Goal: Task Accomplishment & Management: Use online tool/utility

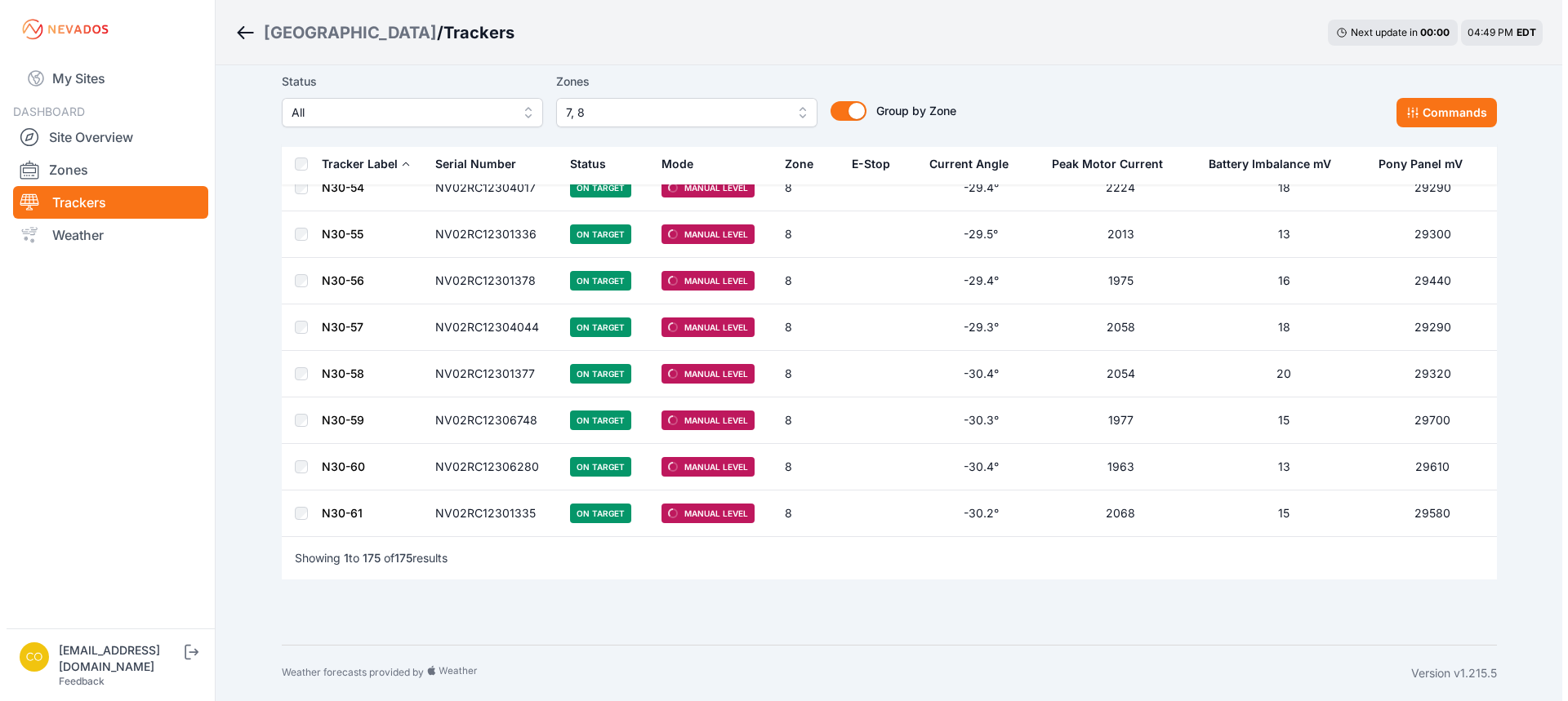
scroll to position [7873, 0]
click at [638, 108] on span "7, 8" at bounding box center [674, 112] width 219 height 20
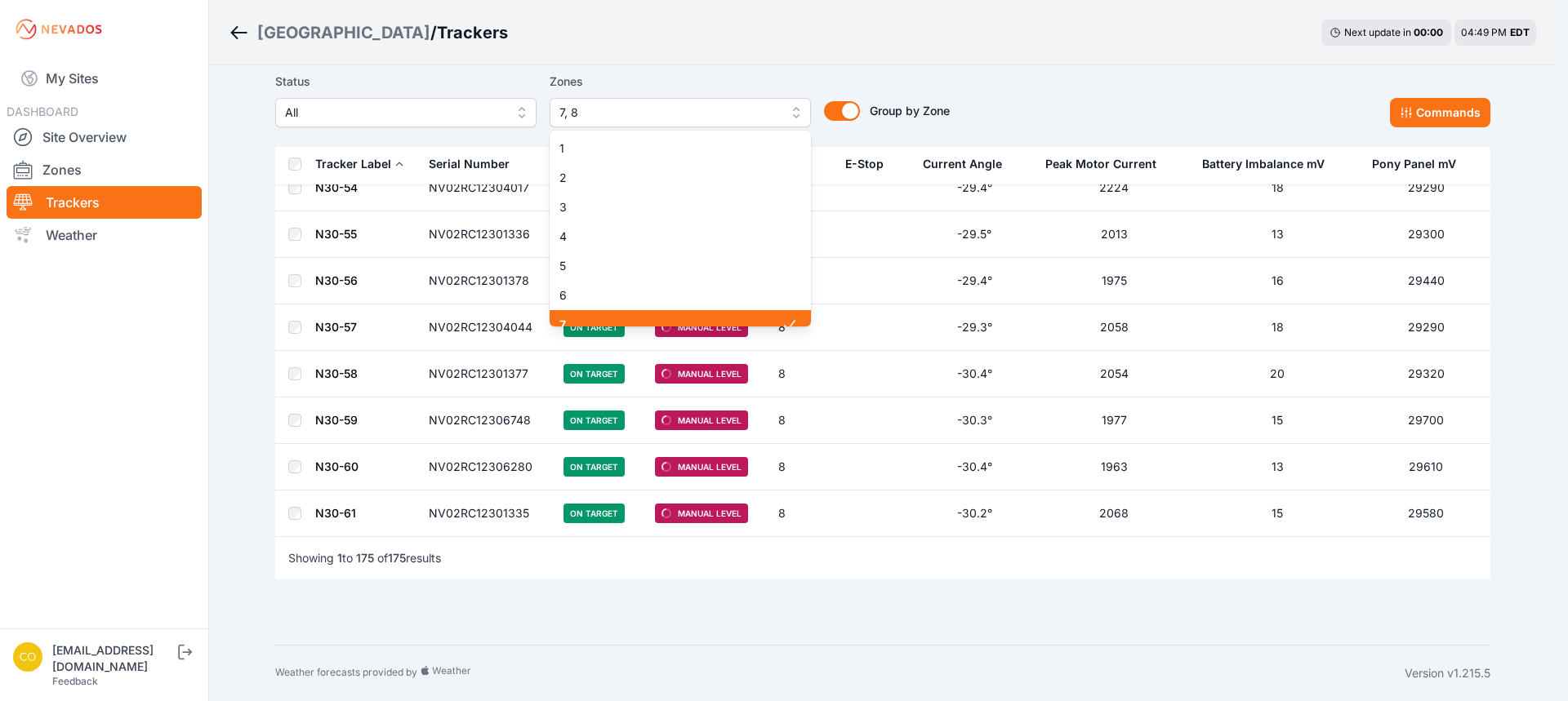
scroll to position [13, 0]
click at [574, 310] on span "7" at bounding box center [670, 311] width 223 height 16
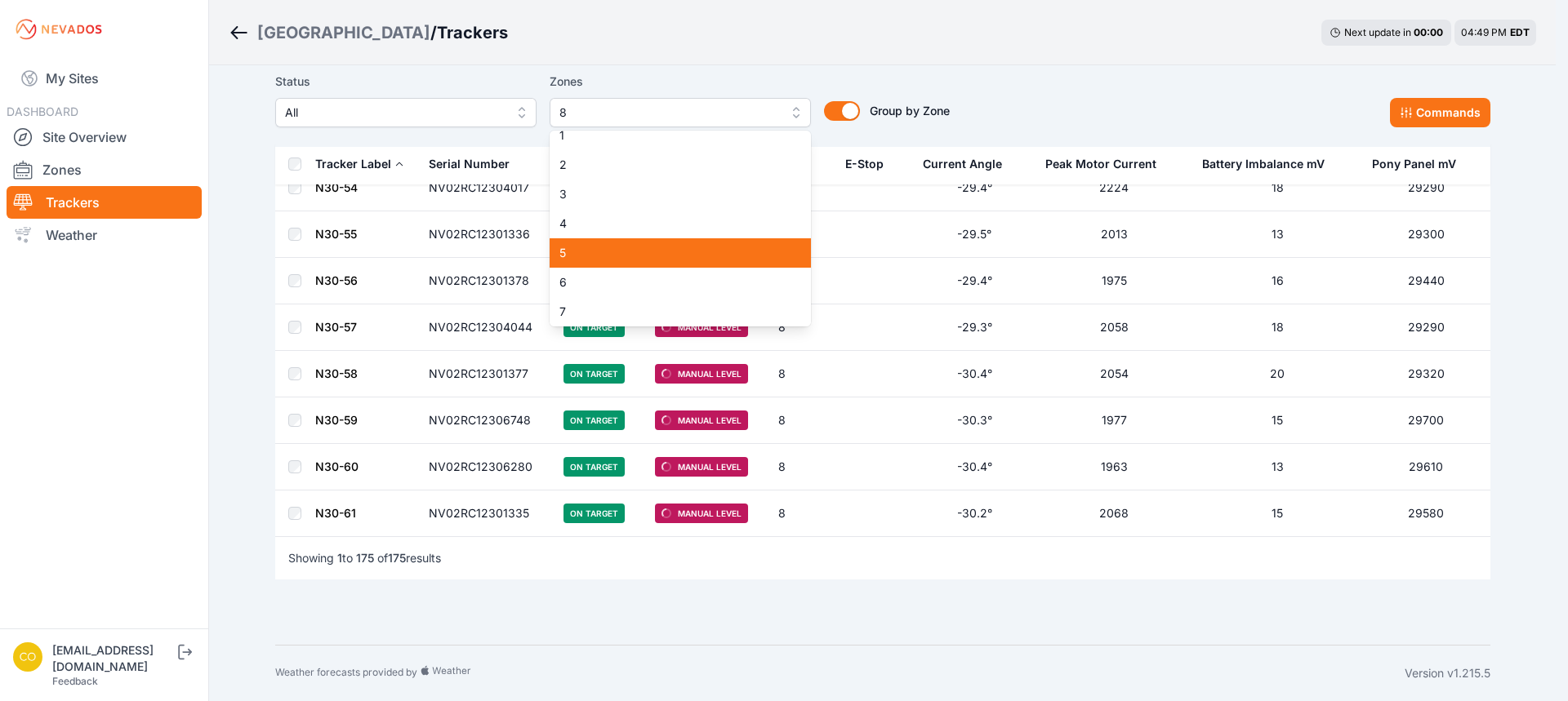
scroll to position [258, 0]
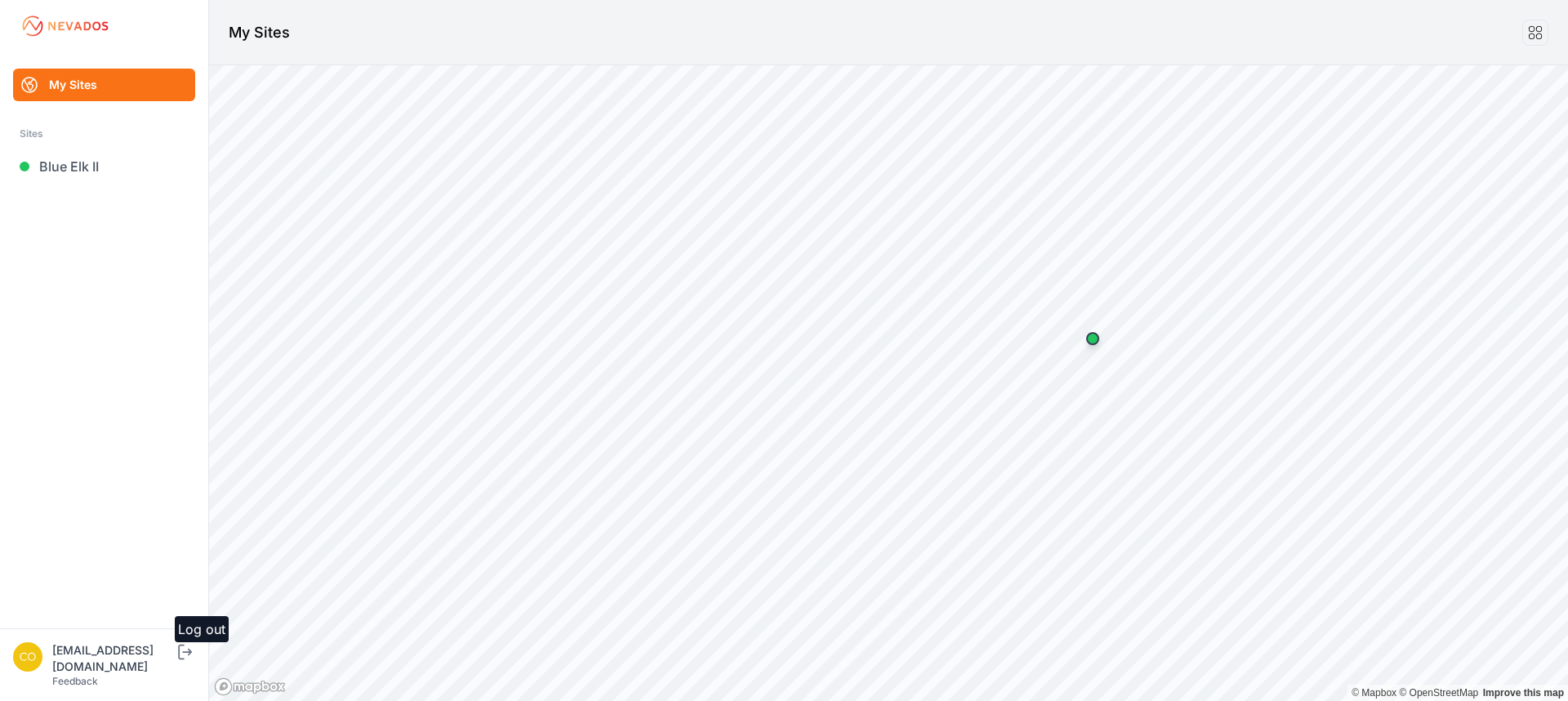
click at [195, 662] on icon "submit" at bounding box center [185, 651] width 21 height 20
click at [92, 165] on link "[GEOGRAPHIC_DATA]" at bounding box center [104, 166] width 182 height 33
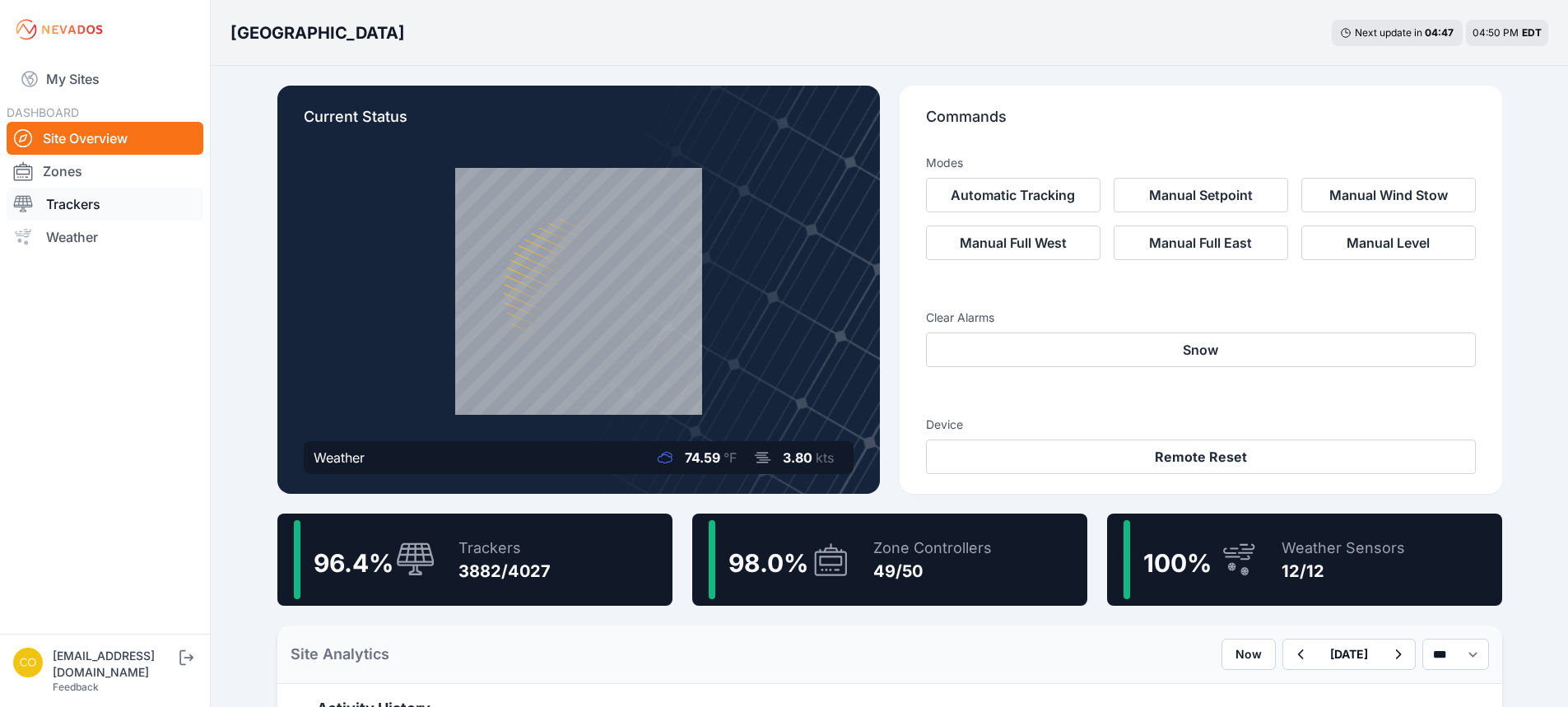
click at [109, 207] on link "Trackers" at bounding box center [105, 204] width 197 height 33
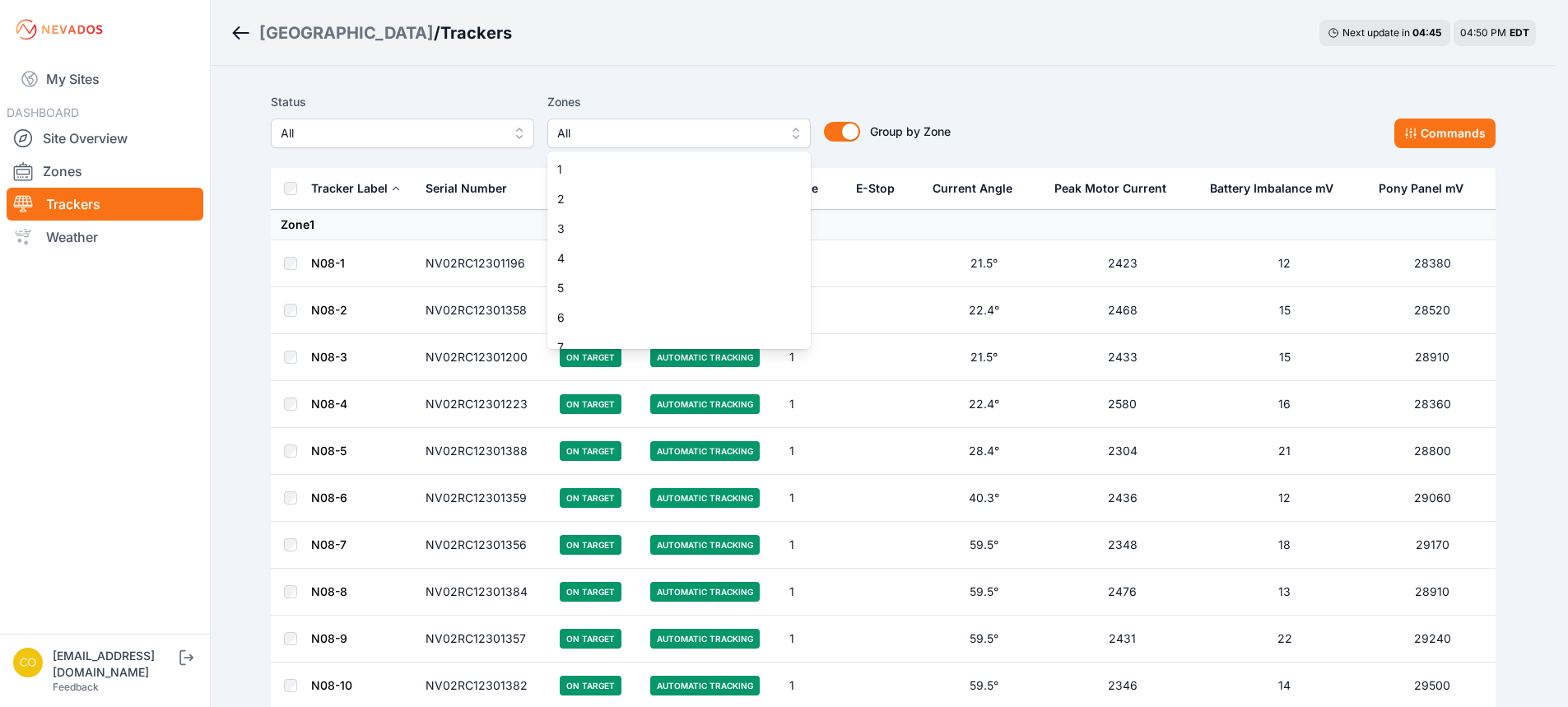
click at [646, 134] on span "All" at bounding box center [668, 133] width 221 height 20
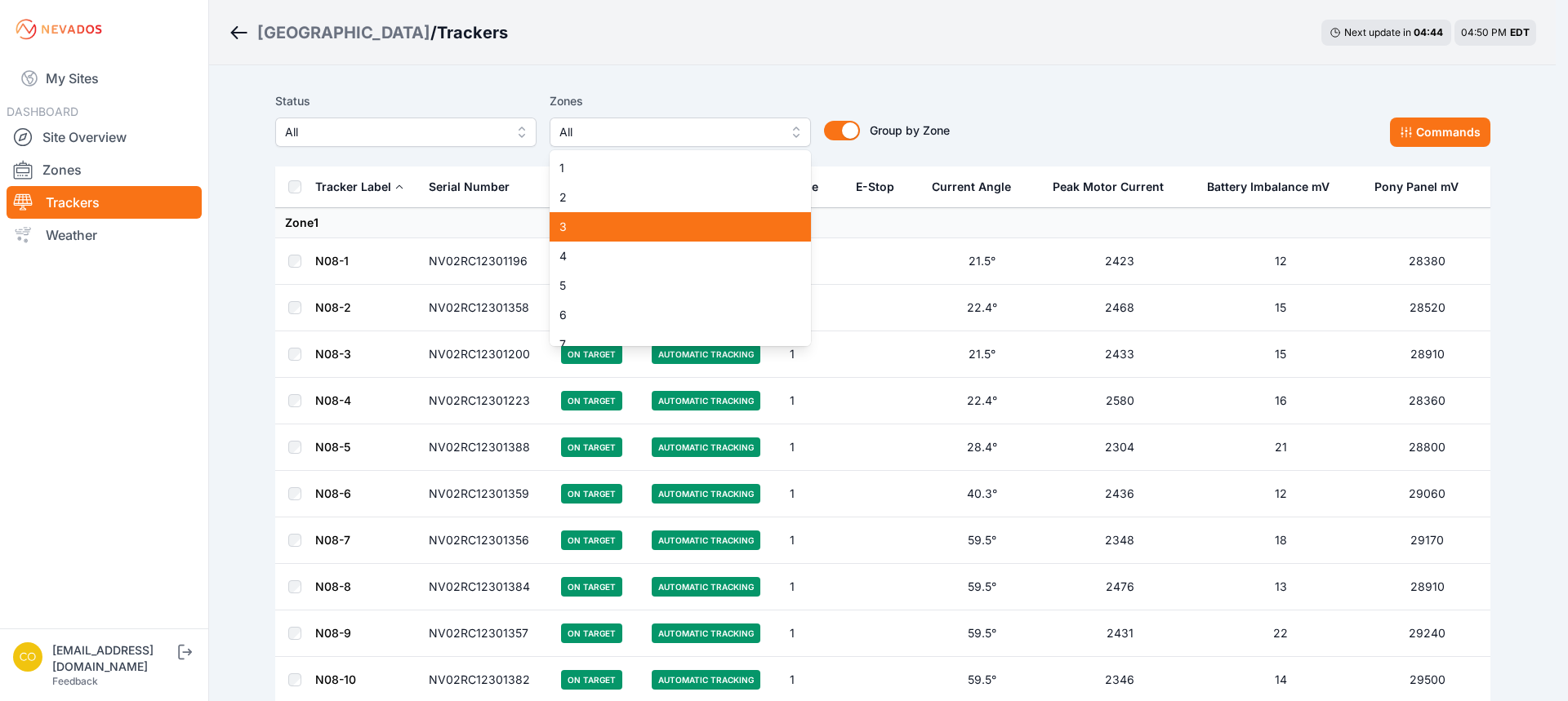
click at [580, 224] on span "3" at bounding box center [670, 226] width 223 height 16
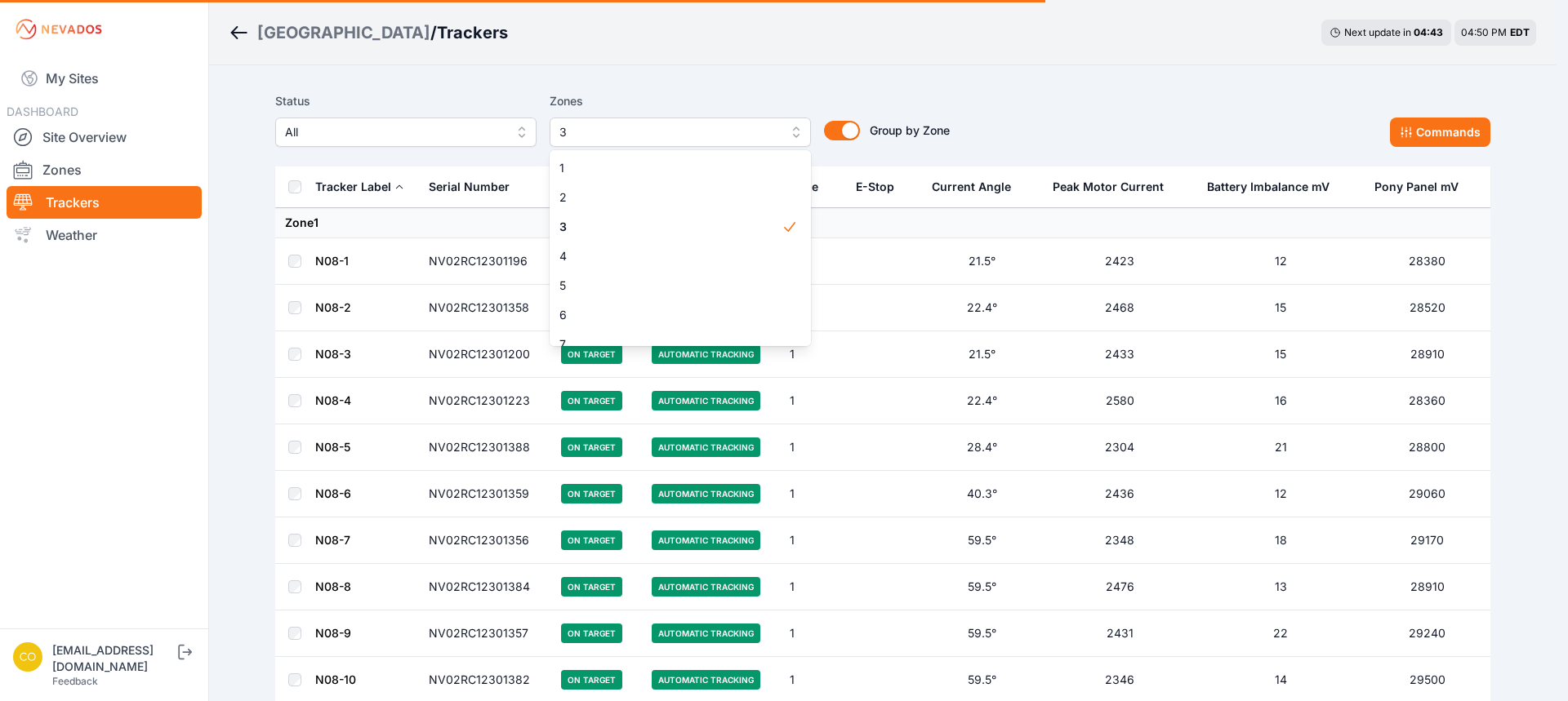
click at [706, 116] on div "Zones 3 1 2 3 4 5 6 7 8 9 10 11 12 13 14 15 16 17 18 19 20 21 22 23 24 25 26 27…" at bounding box center [680, 119] width 261 height 55
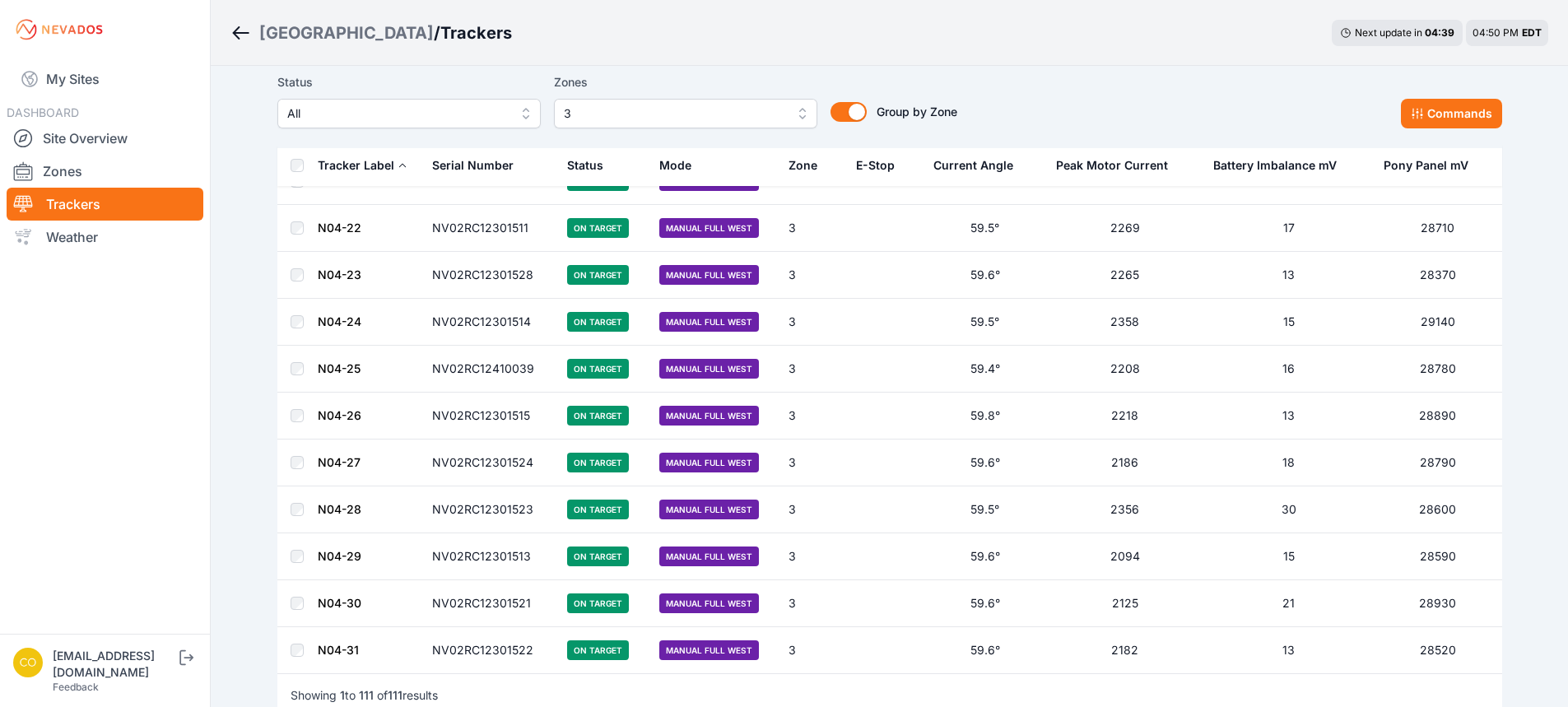
scroll to position [4907, 0]
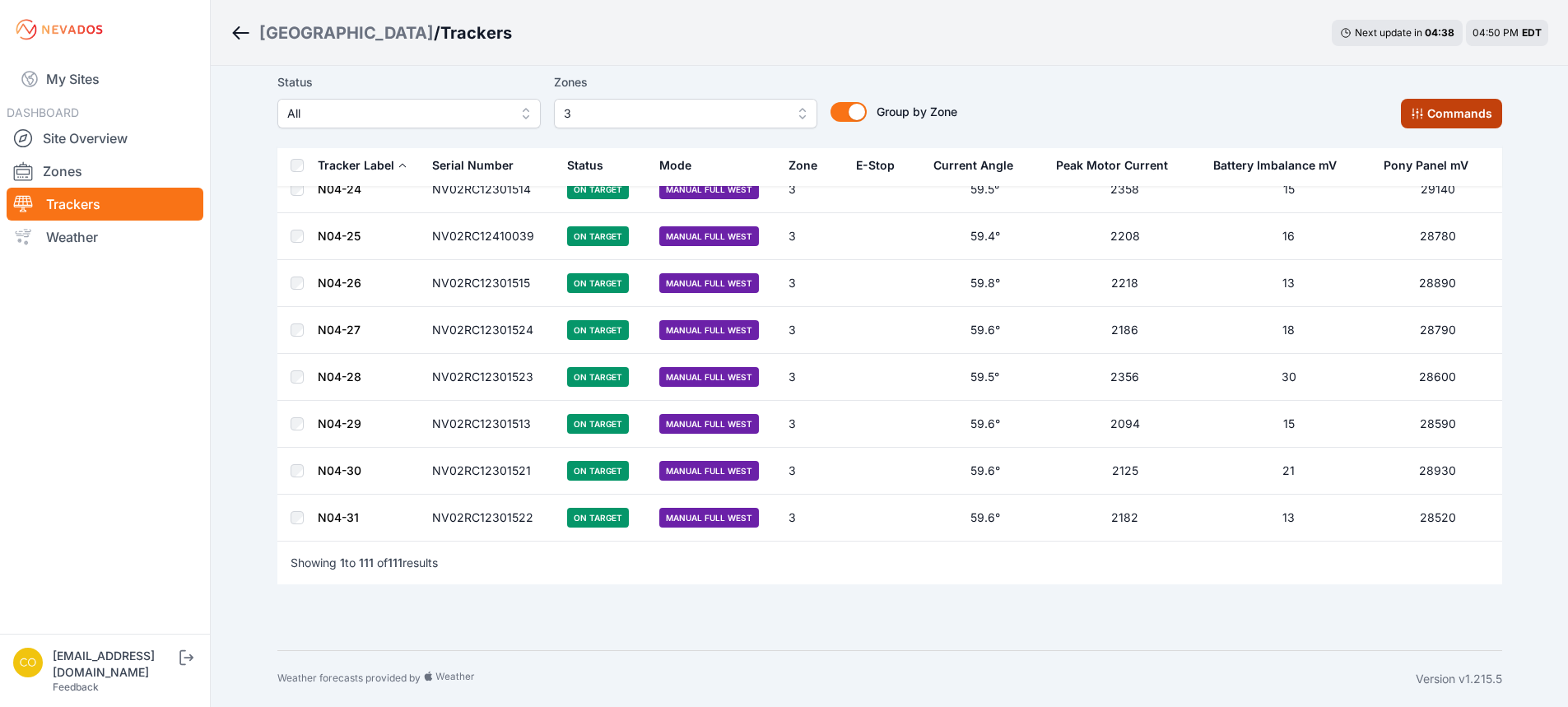
click at [1489, 116] on button "Commands" at bounding box center [1451, 113] width 101 height 29
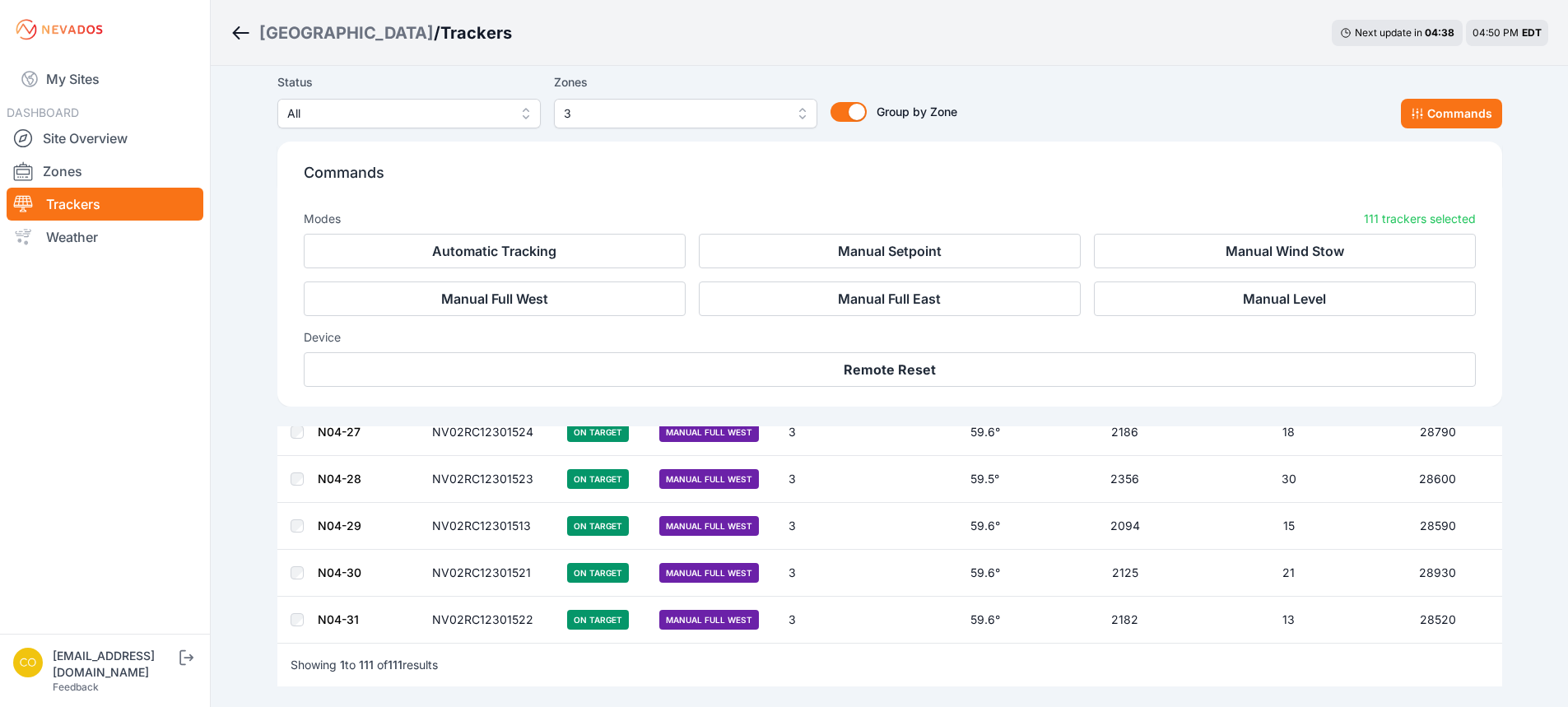
scroll to position [5185, 0]
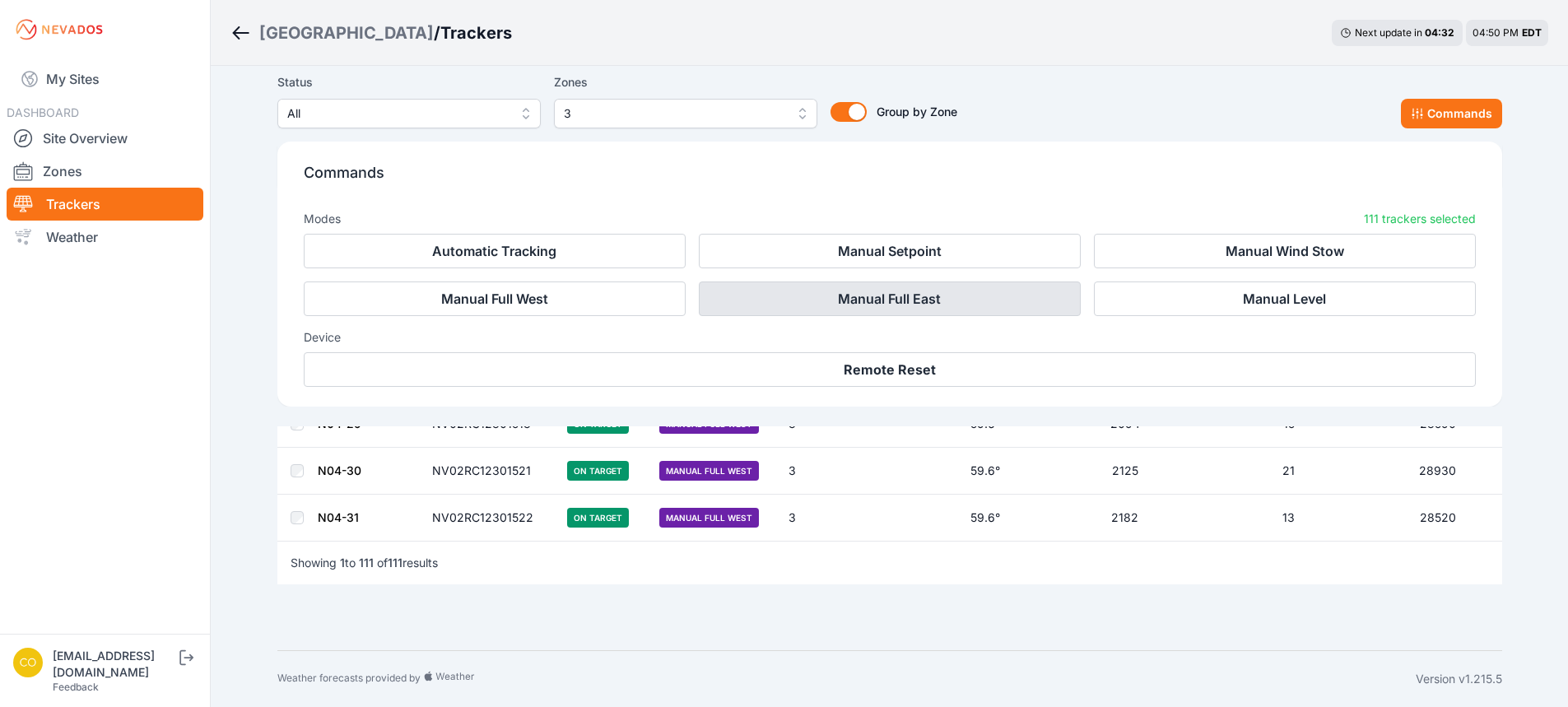
click at [940, 300] on button "Manual Full East" at bounding box center [889, 299] width 382 height 35
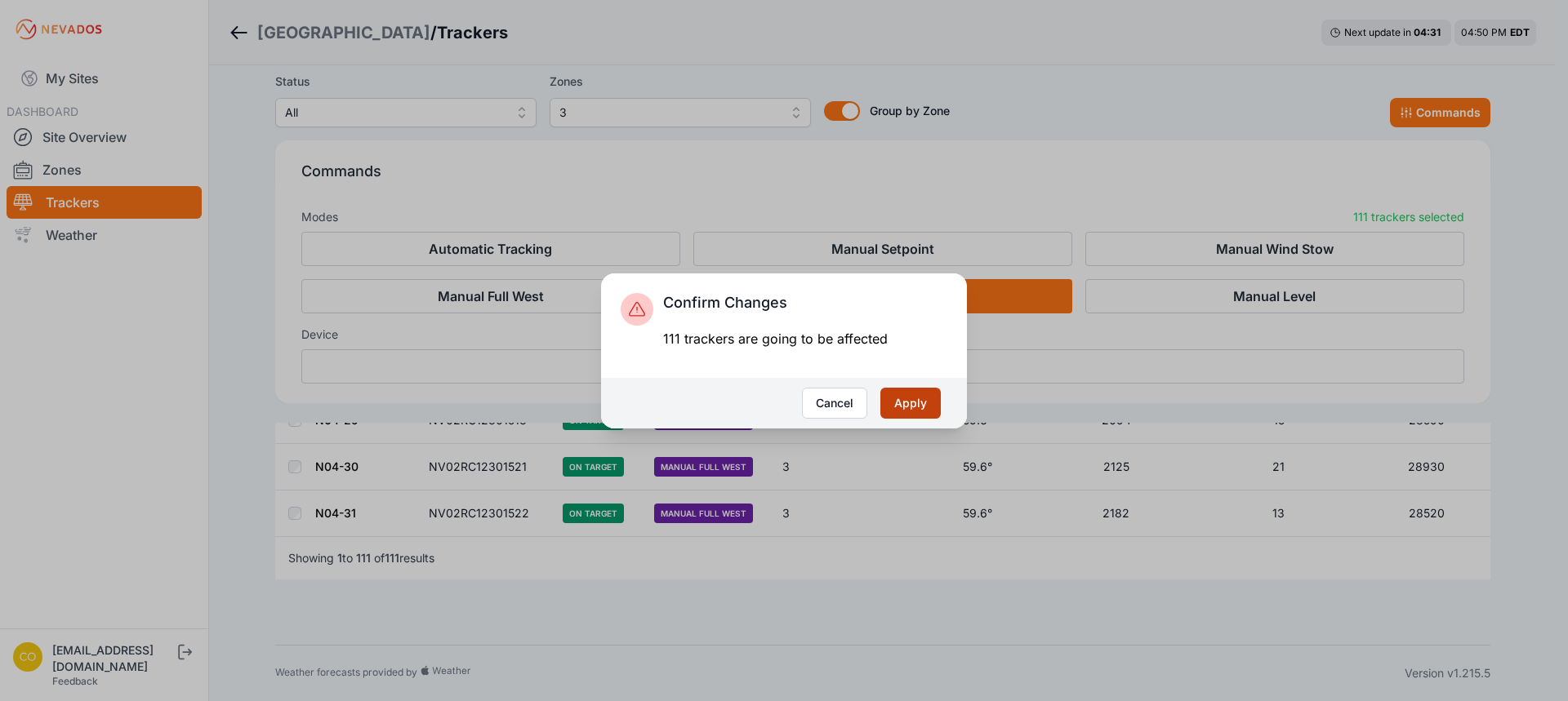
click at [915, 401] on button "Apply" at bounding box center [910, 403] width 61 height 31
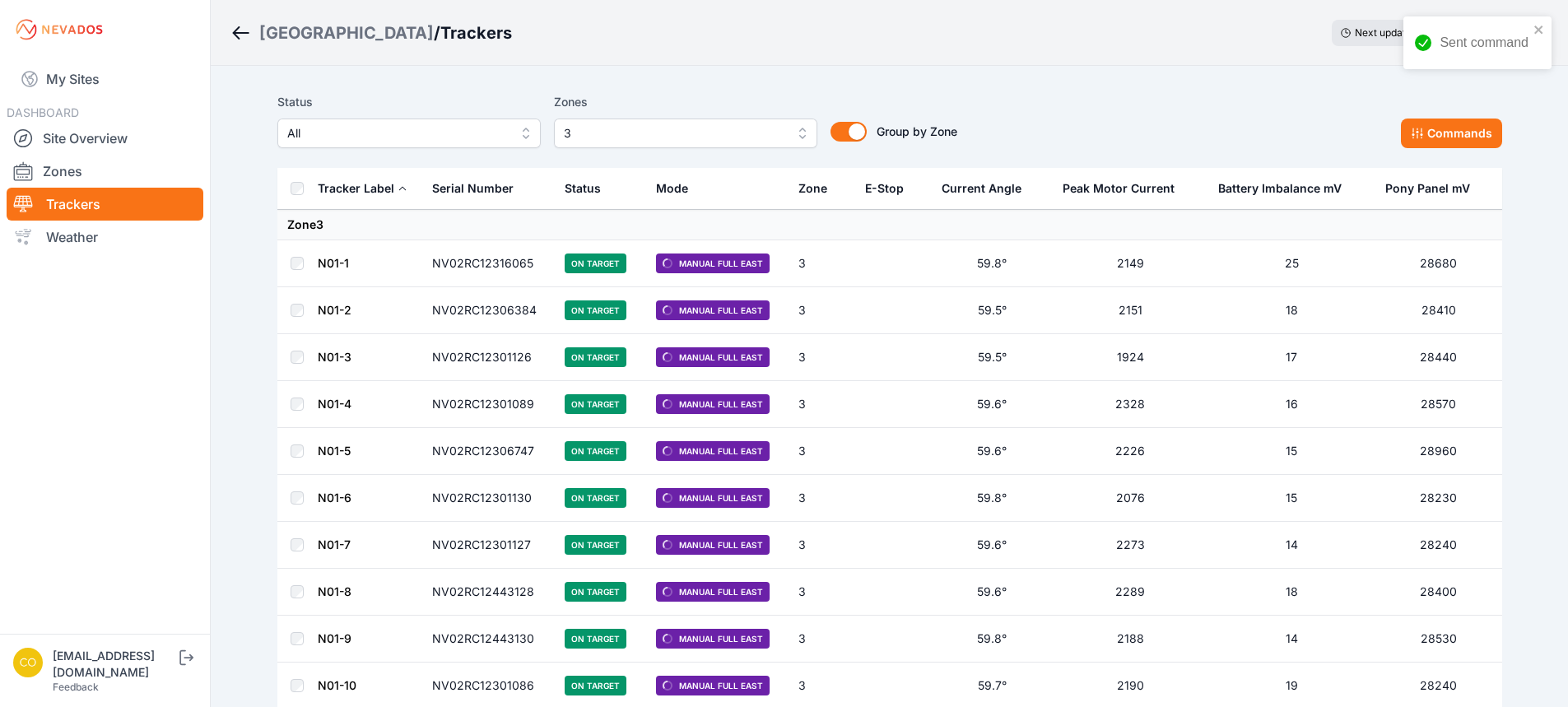
click at [687, 132] on span "3" at bounding box center [674, 133] width 221 height 20
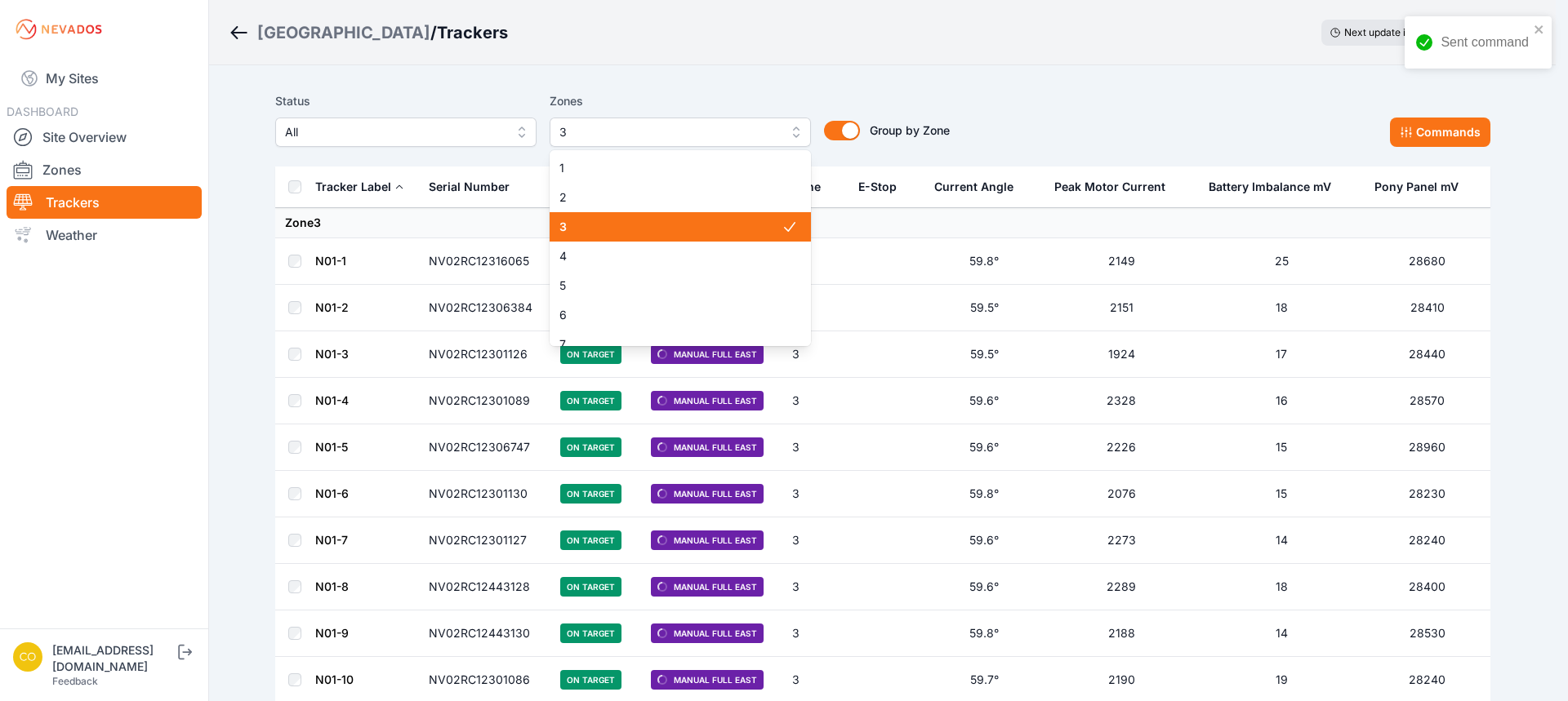
click at [619, 228] on span "3" at bounding box center [670, 226] width 223 height 16
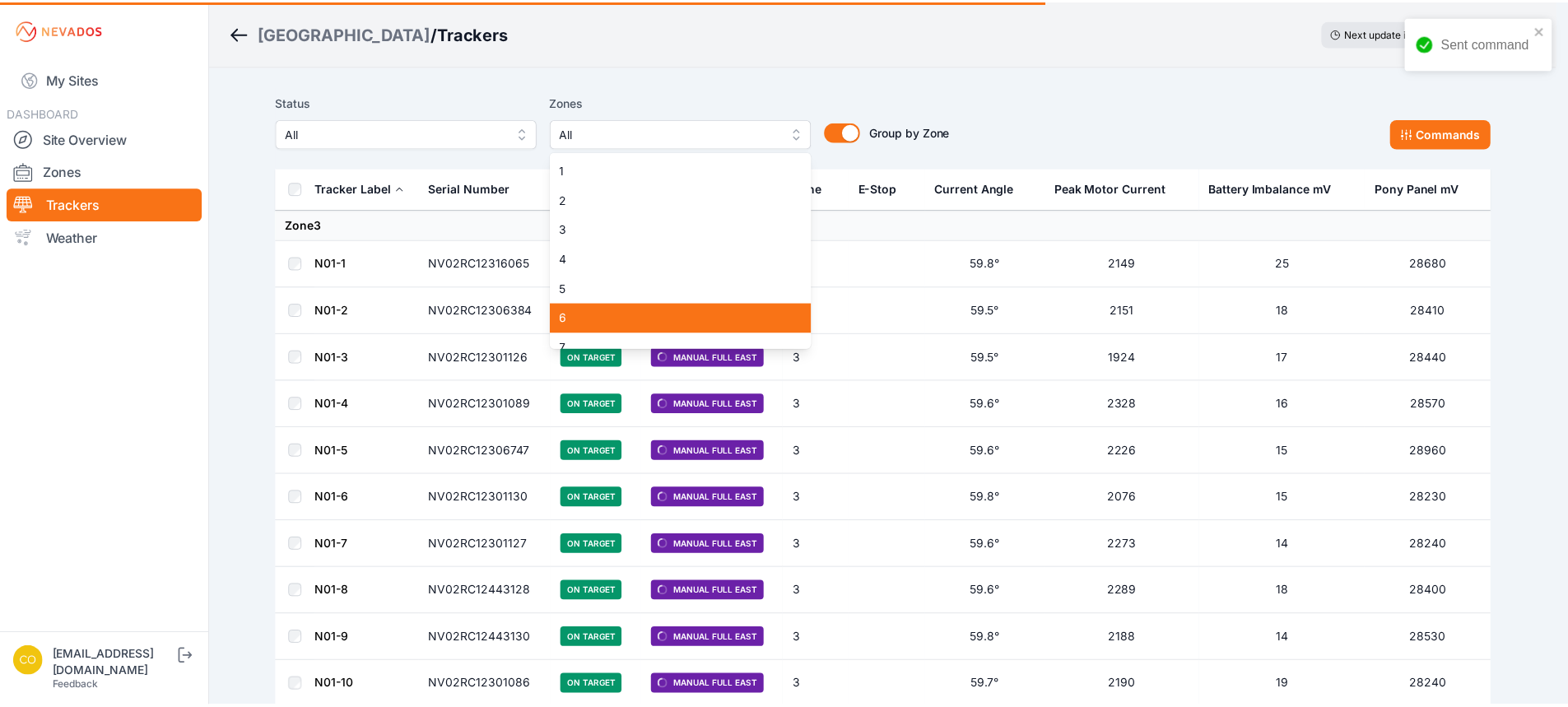
scroll to position [82, 0]
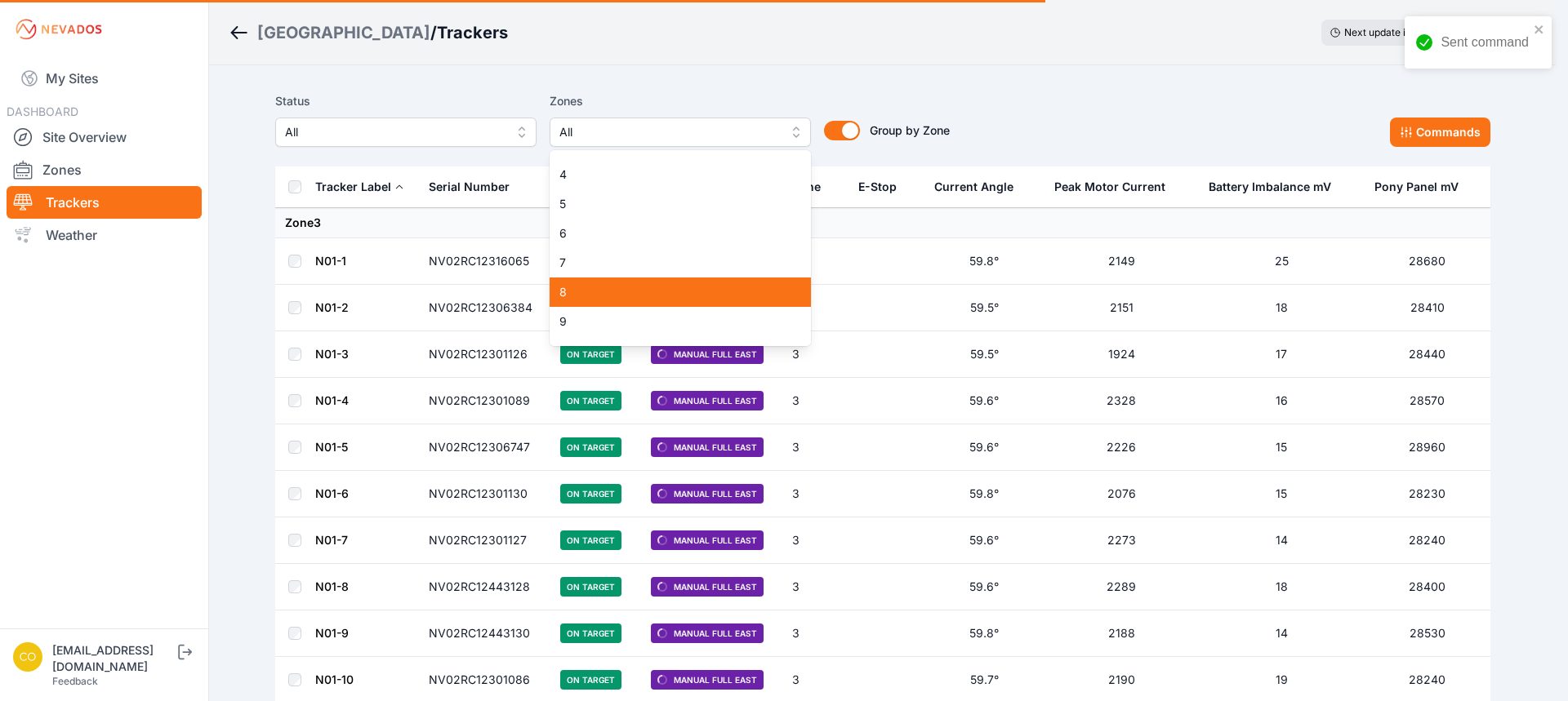
click at [587, 272] on div "7" at bounding box center [680, 262] width 261 height 29
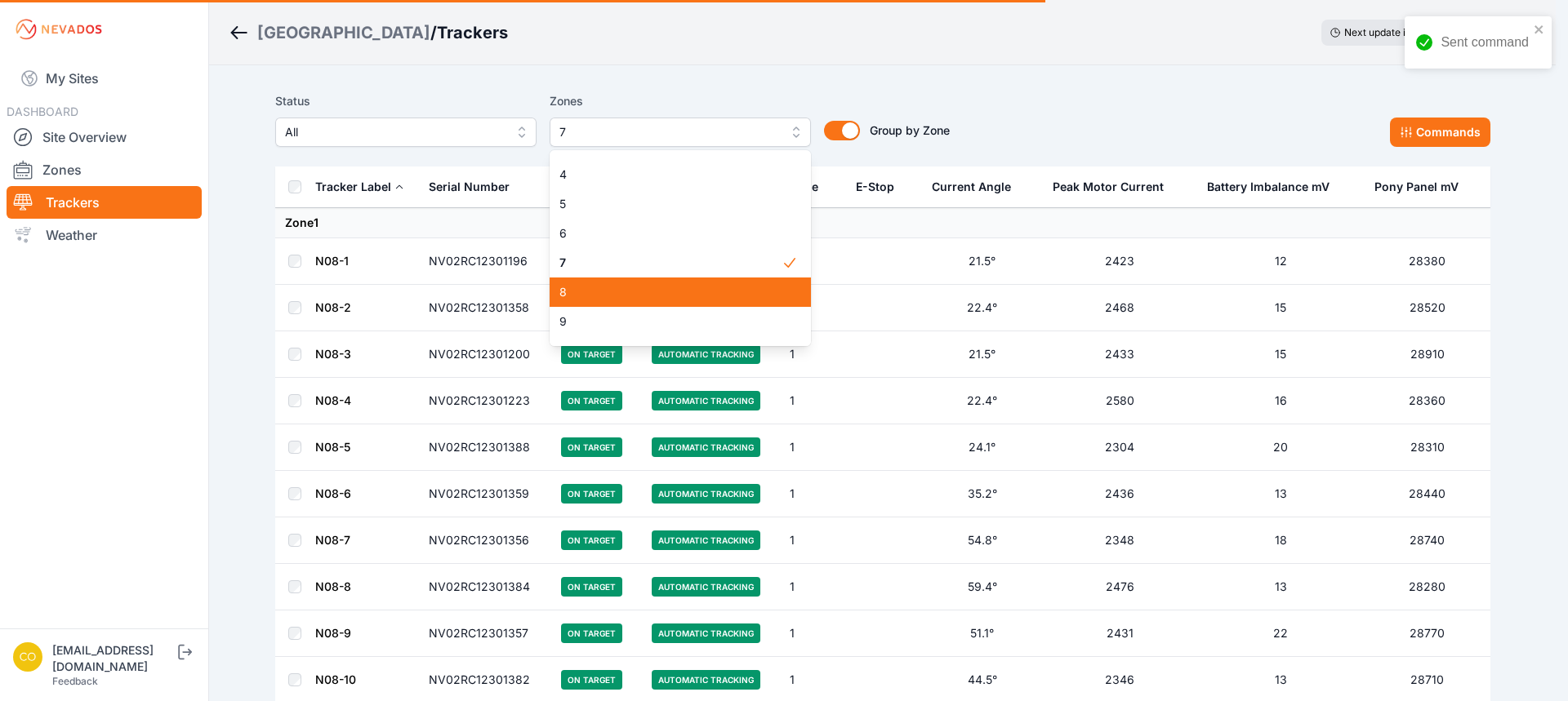
click at [586, 292] on span "8" at bounding box center [670, 292] width 223 height 16
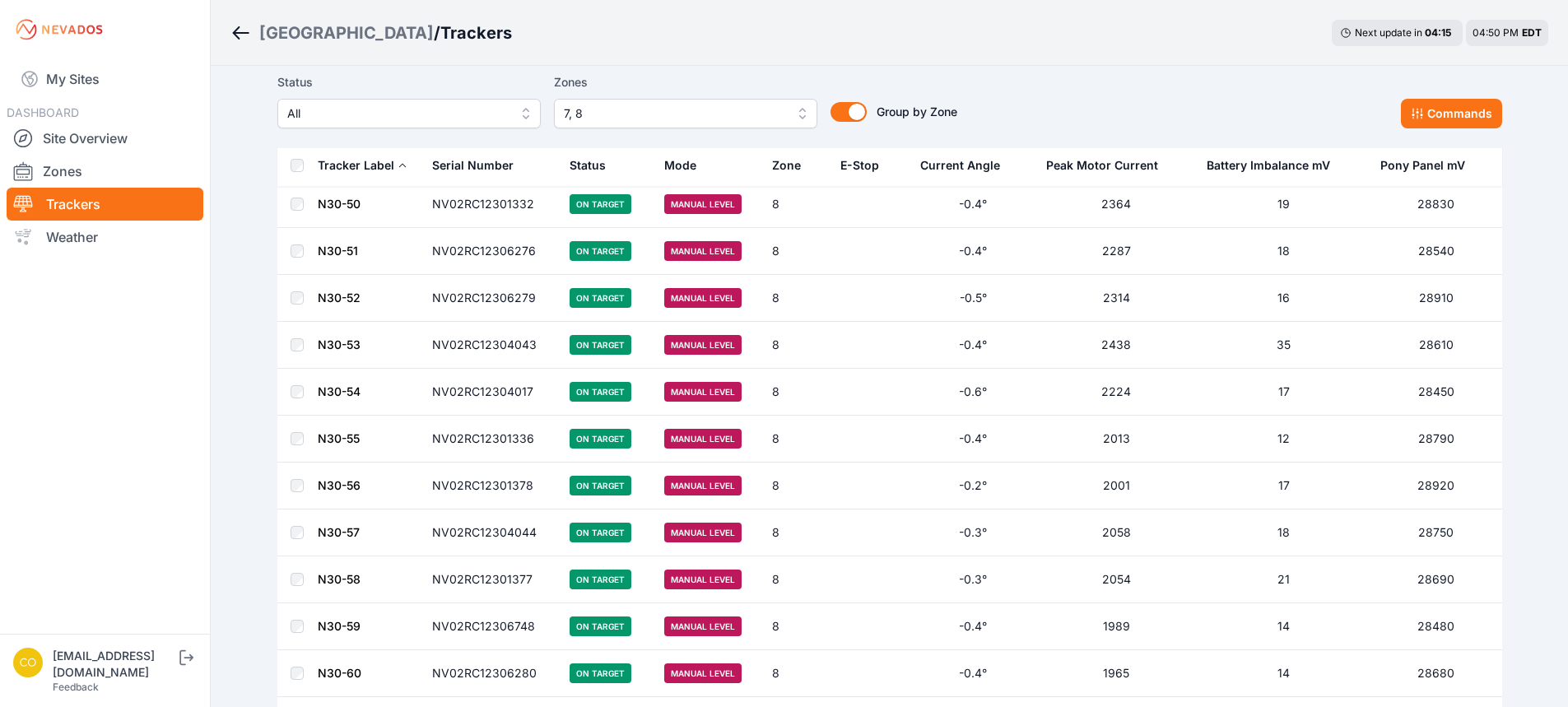
scroll to position [7940, 0]
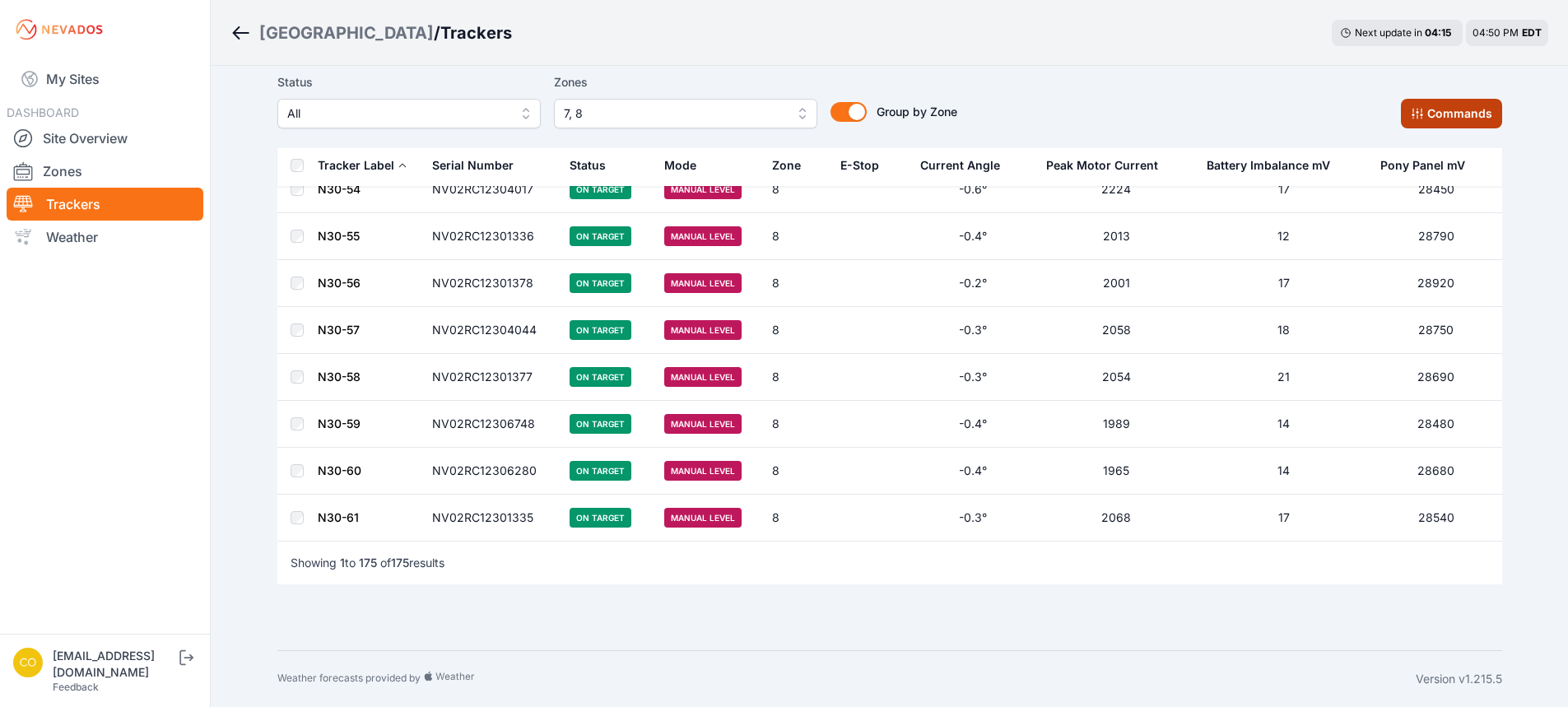
click at [1429, 118] on button "Commands" at bounding box center [1451, 113] width 101 height 29
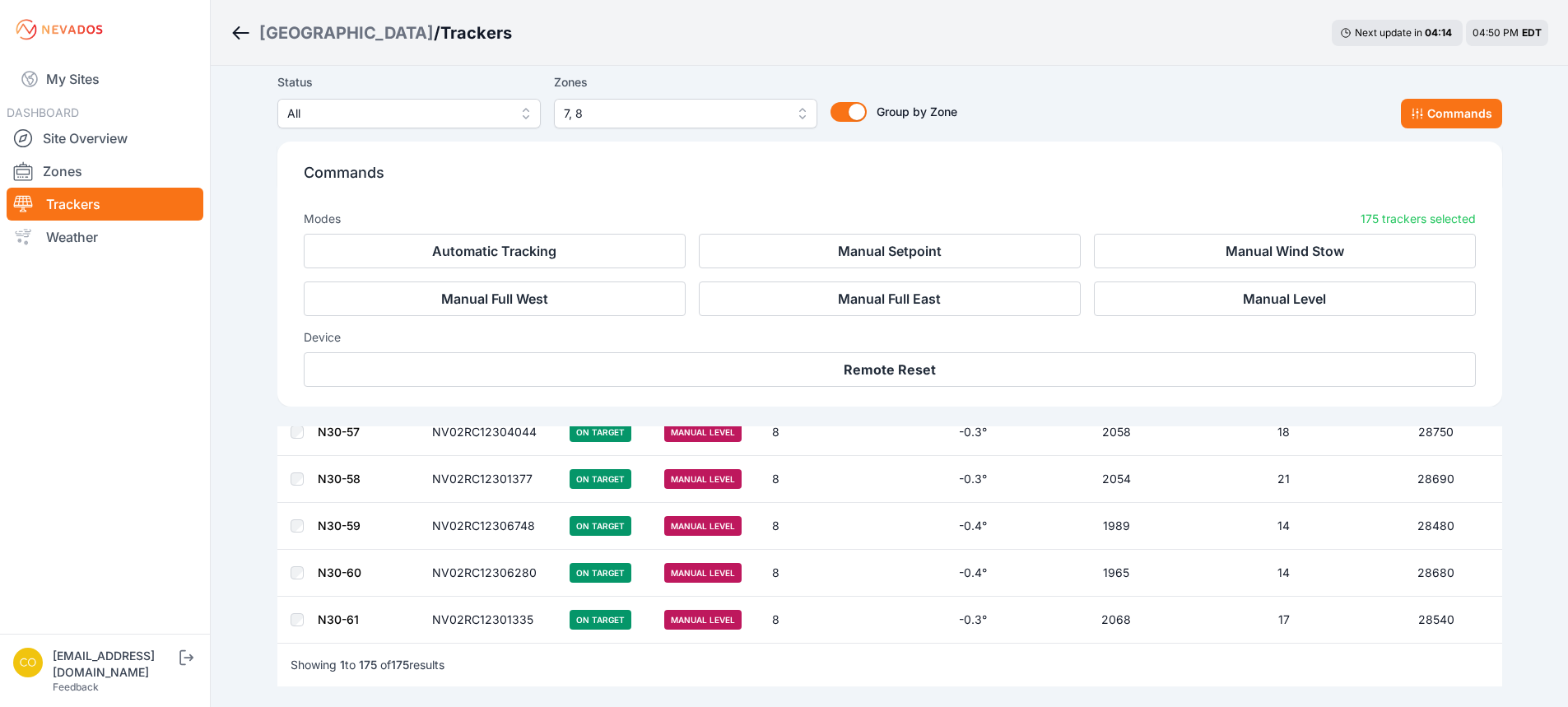
scroll to position [8218, 0]
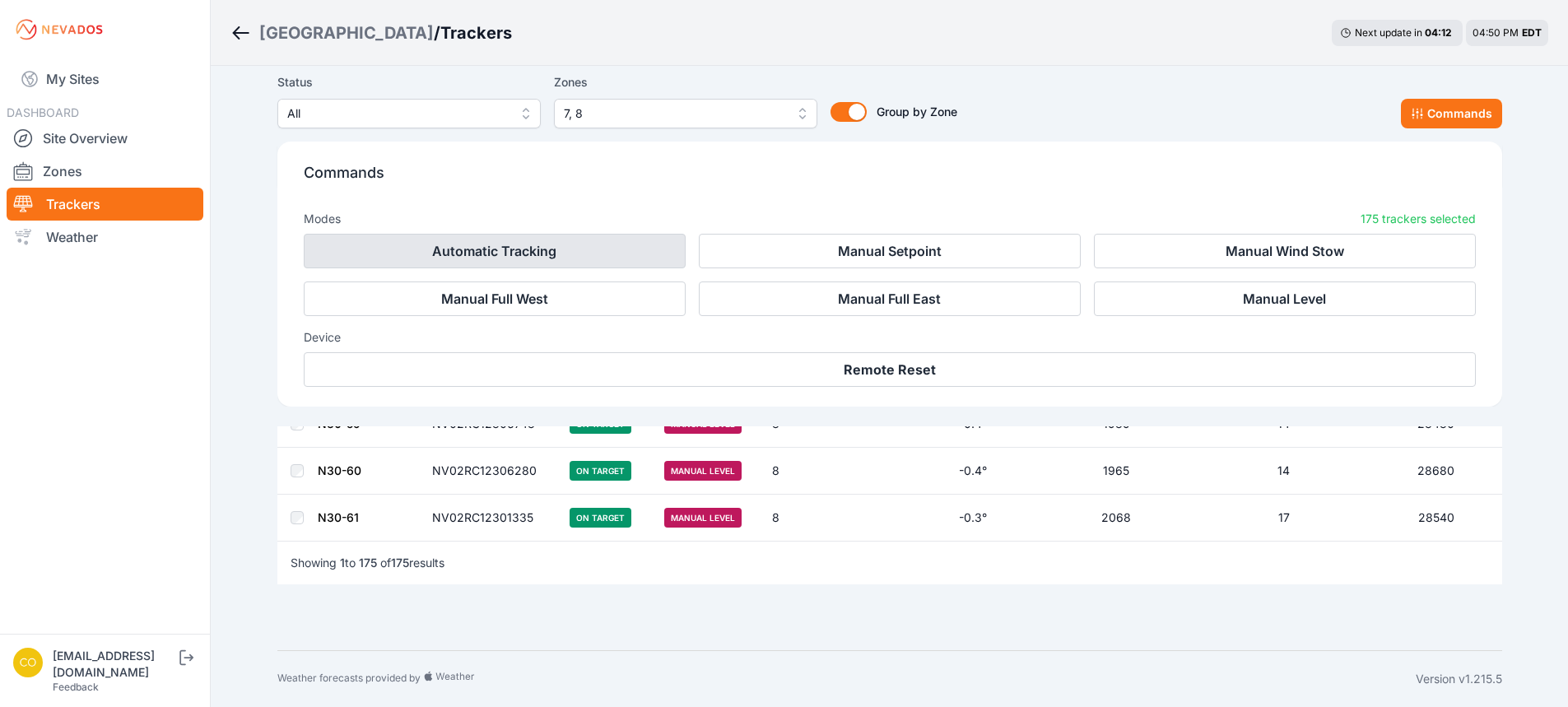
click at [589, 243] on button "Automatic Tracking" at bounding box center [494, 251] width 382 height 35
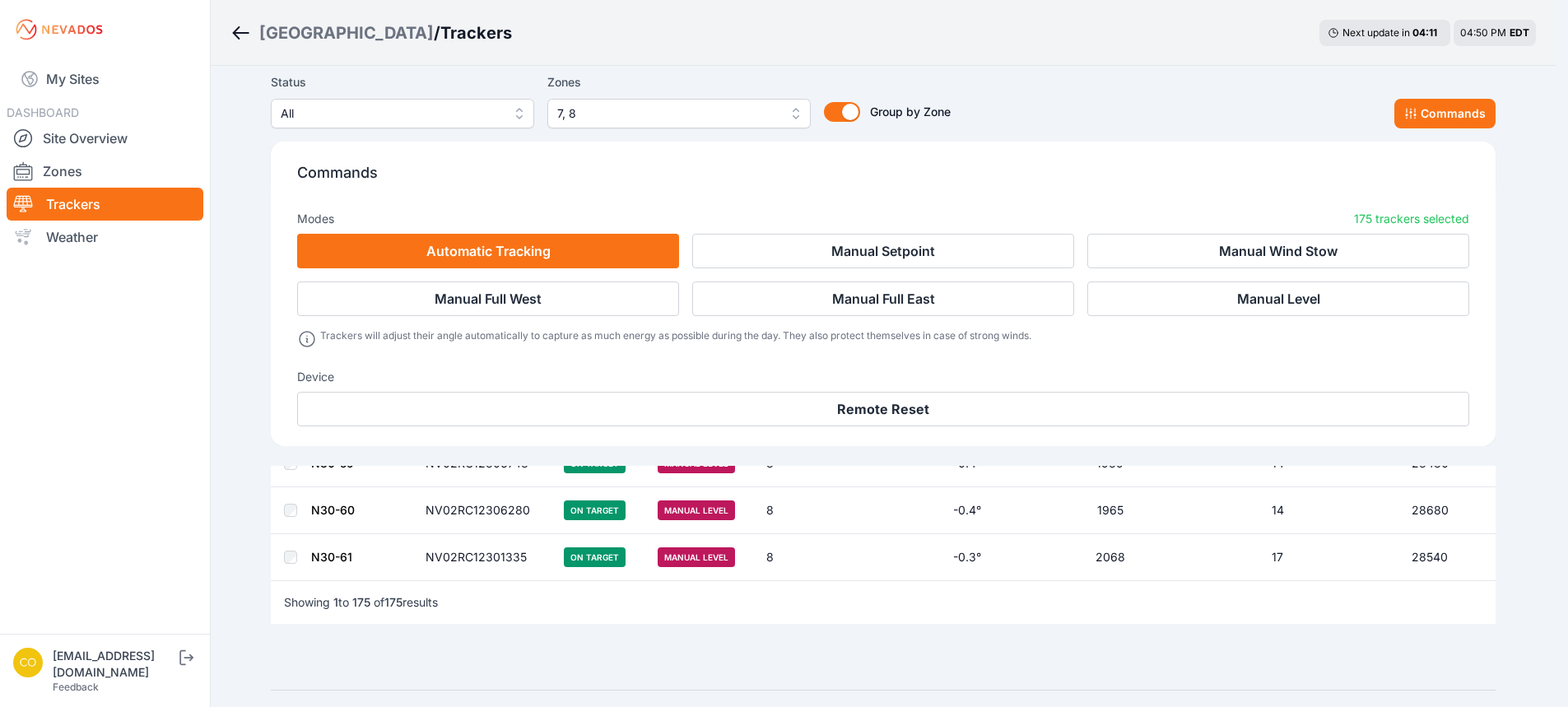
scroll to position [8258, 0]
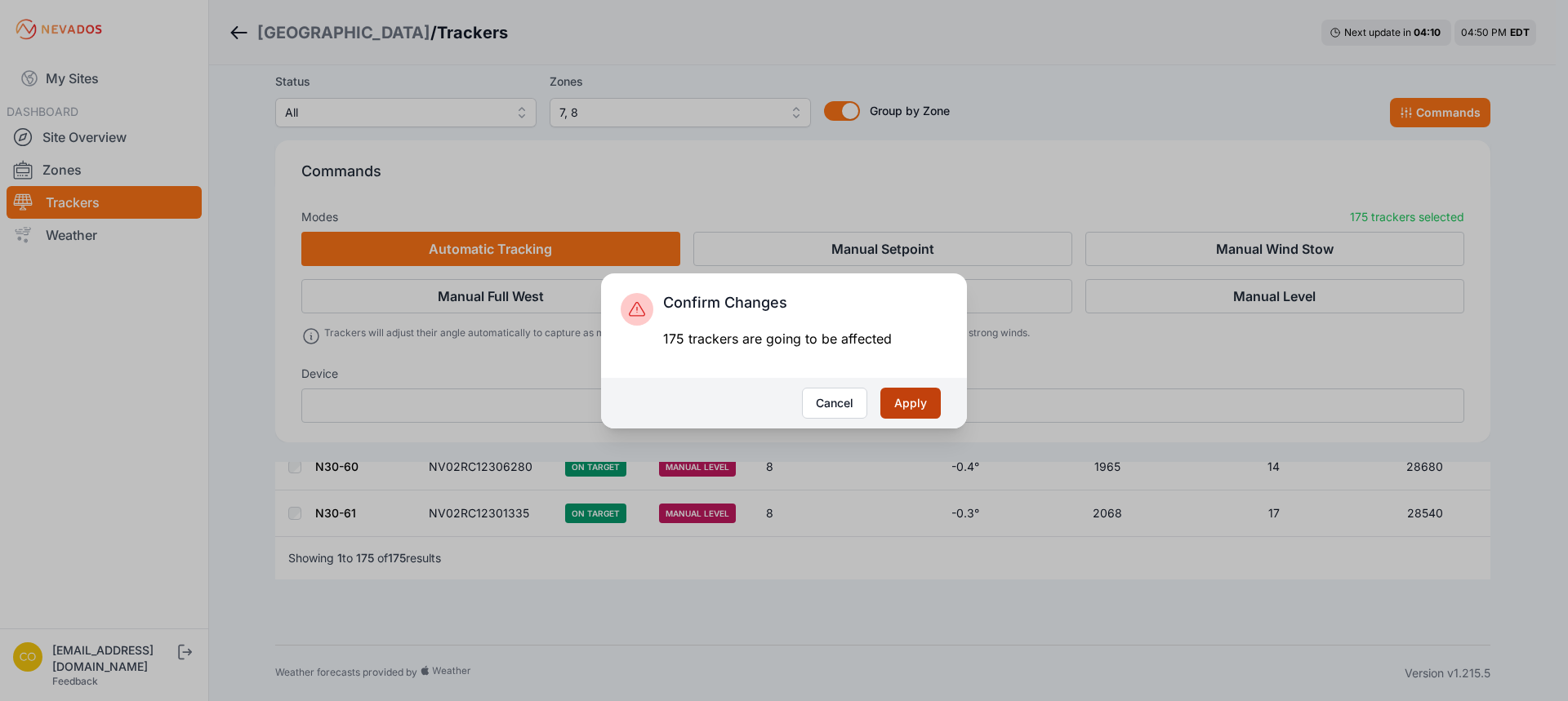
click at [895, 408] on button "Apply" at bounding box center [910, 403] width 61 height 31
